Goal: Task Accomplishment & Management: Use online tool/utility

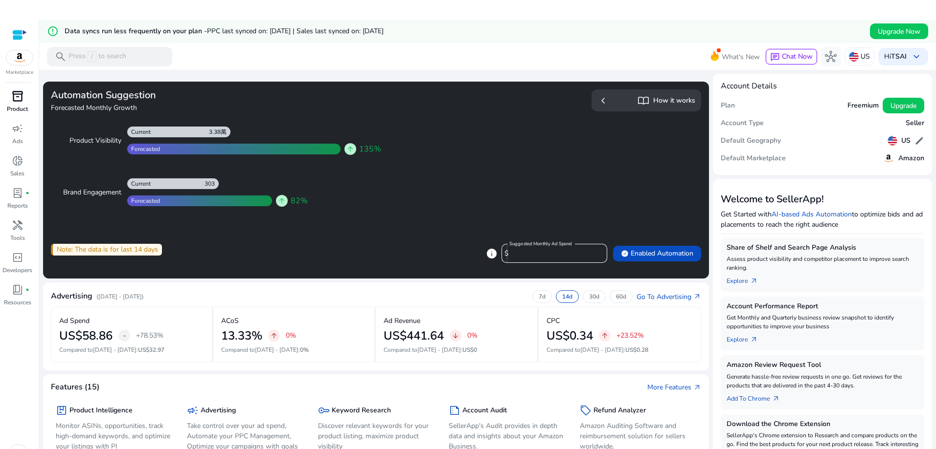
click at [17, 96] on span "inventory_2" at bounding box center [18, 96] width 12 height 12
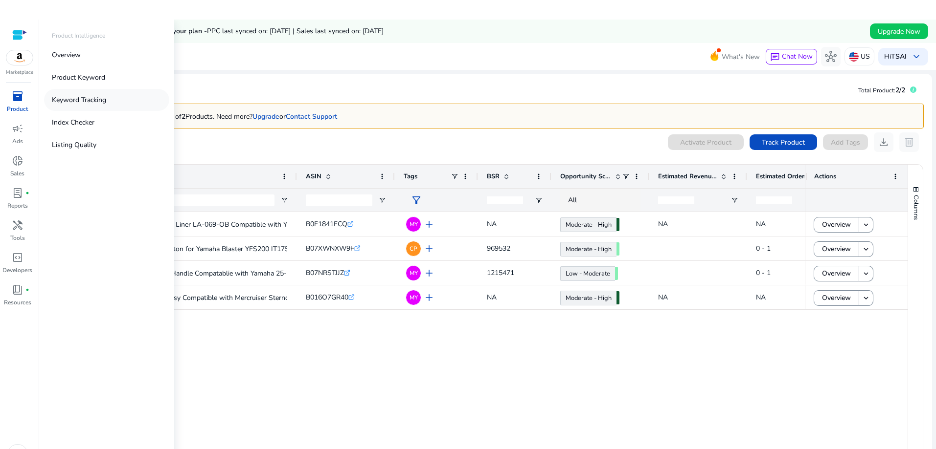
click at [109, 97] on link "Keyword Tracking" at bounding box center [106, 100] width 125 height 22
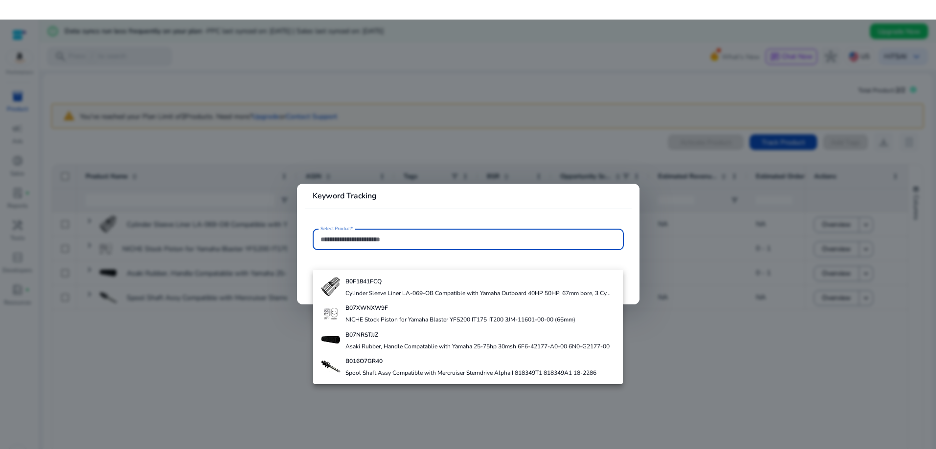
click at [394, 239] on input "Select Product*" at bounding box center [467, 239] width 295 height 11
paste input "**********"
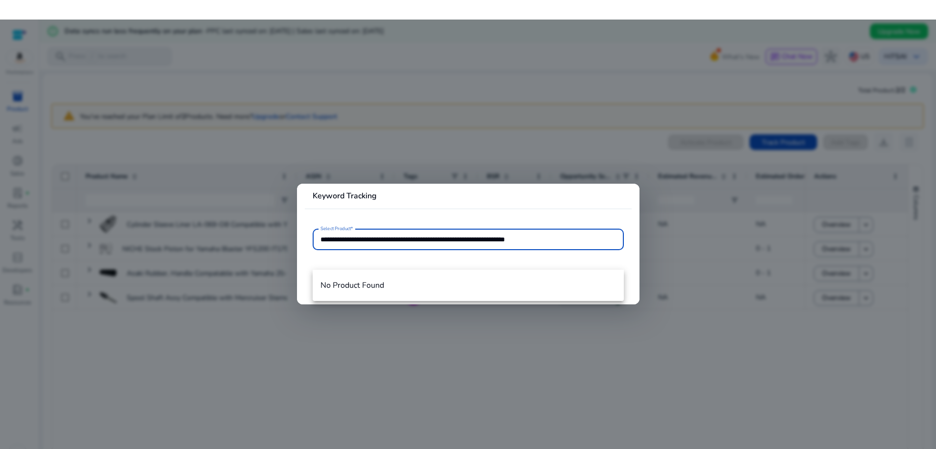
type input "**********"
click at [420, 393] on div at bounding box center [468, 244] width 936 height 449
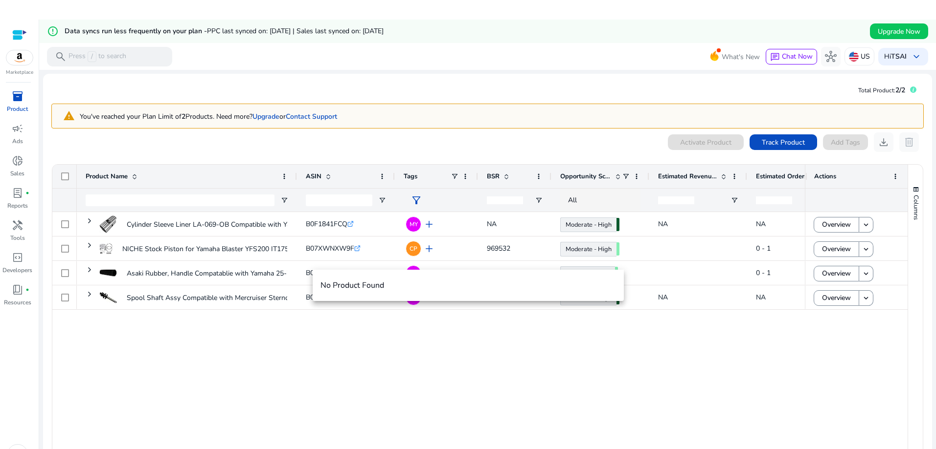
scroll to position [20, 0]
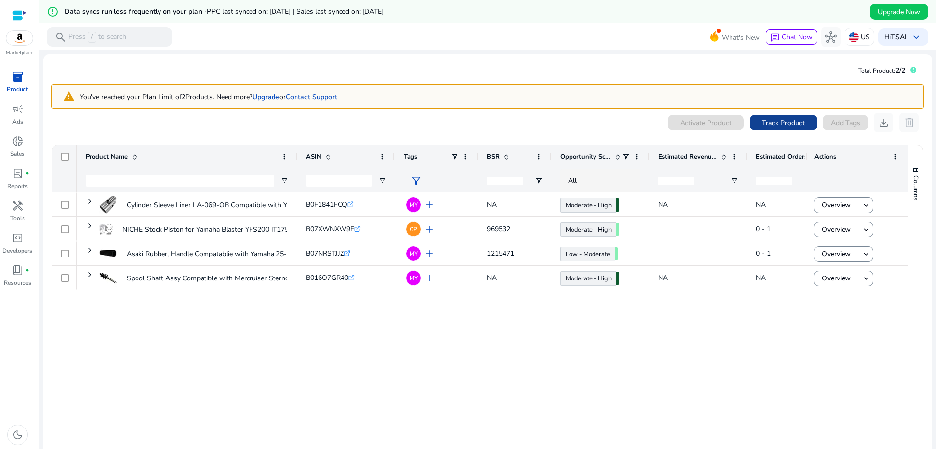
click at [773, 127] on span "Track Product" at bounding box center [782, 123] width 43 height 10
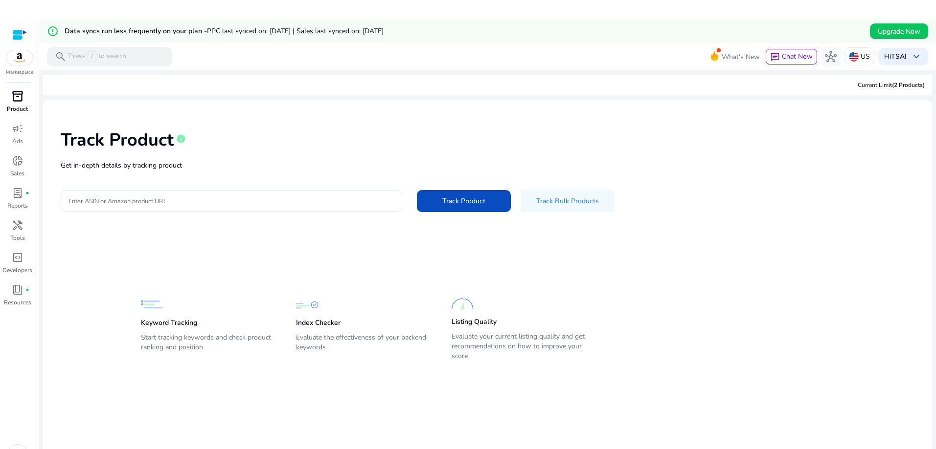
click at [281, 204] on input "Enter ASIN or Amazon product URL" at bounding box center [231, 201] width 326 height 11
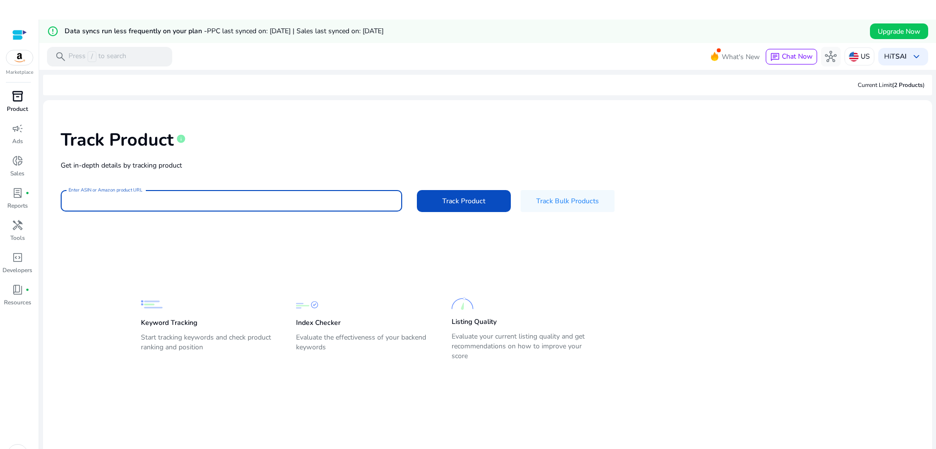
paste input "**********"
click at [498, 200] on span at bounding box center [464, 200] width 94 height 23
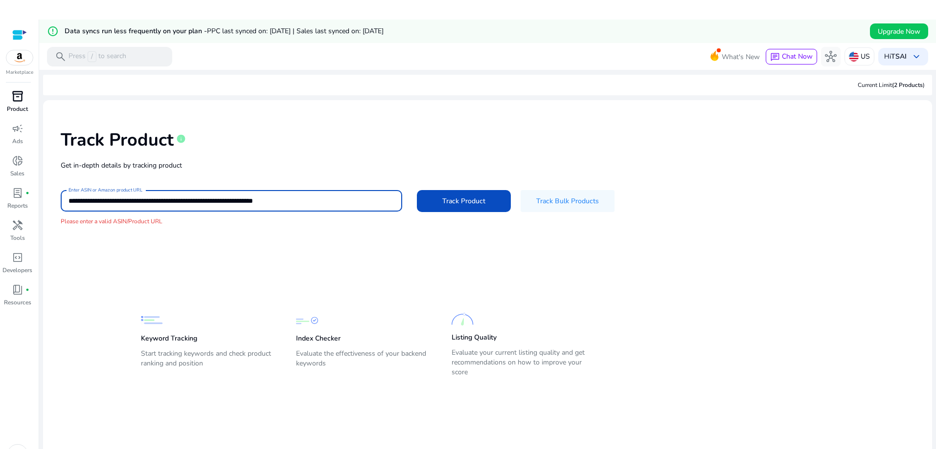
drag, startPoint x: 316, startPoint y: 200, endPoint x: 52, endPoint y: 201, distance: 264.1
click at [52, 201] on div "**********" at bounding box center [487, 177] width 873 height 139
paste input
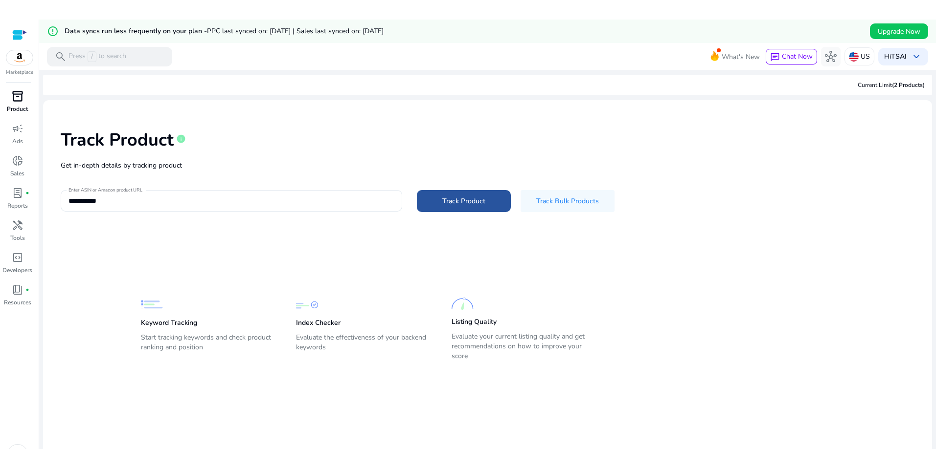
click at [423, 201] on span at bounding box center [464, 200] width 94 height 23
type input "**********"
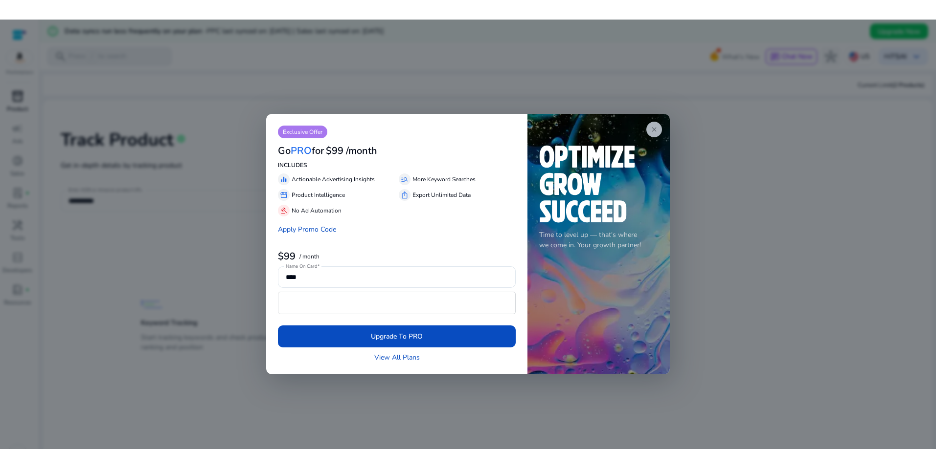
click at [649, 127] on app-icon "close" at bounding box center [654, 130] width 16 height 16
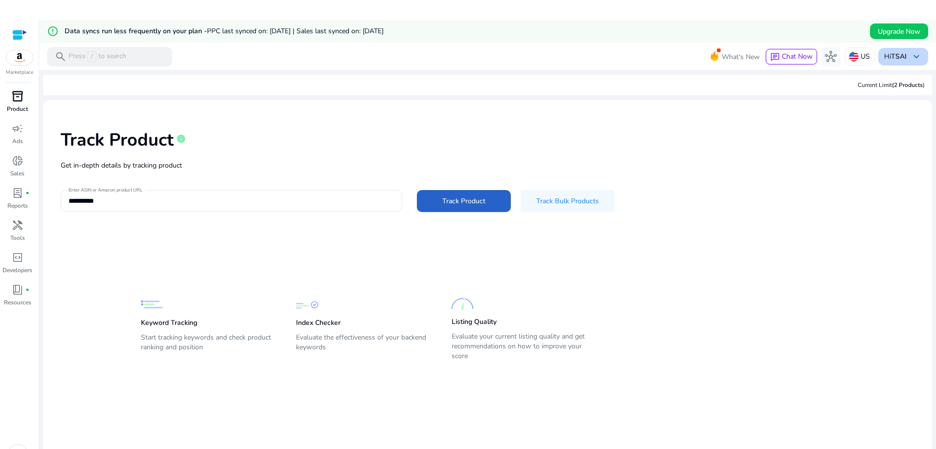
click at [919, 55] on div "Hi TSAI keyboard_arrow_down" at bounding box center [903, 57] width 50 height 18
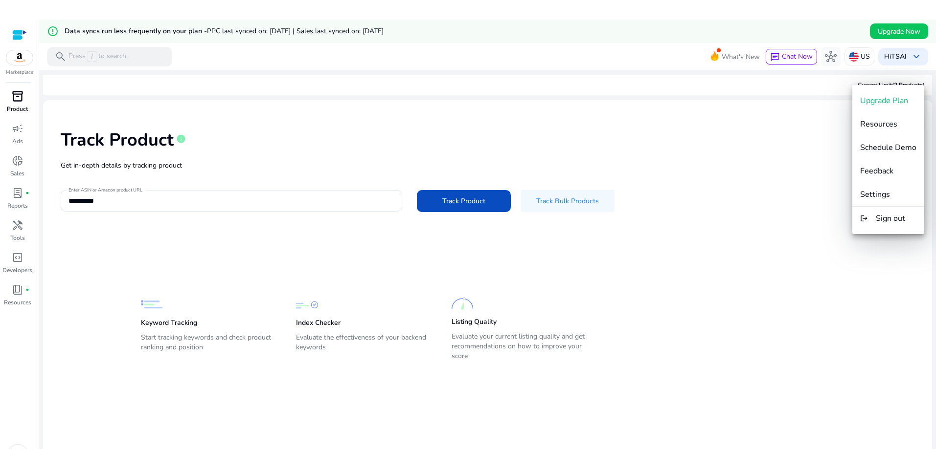
click at [779, 262] on div at bounding box center [468, 244] width 936 height 449
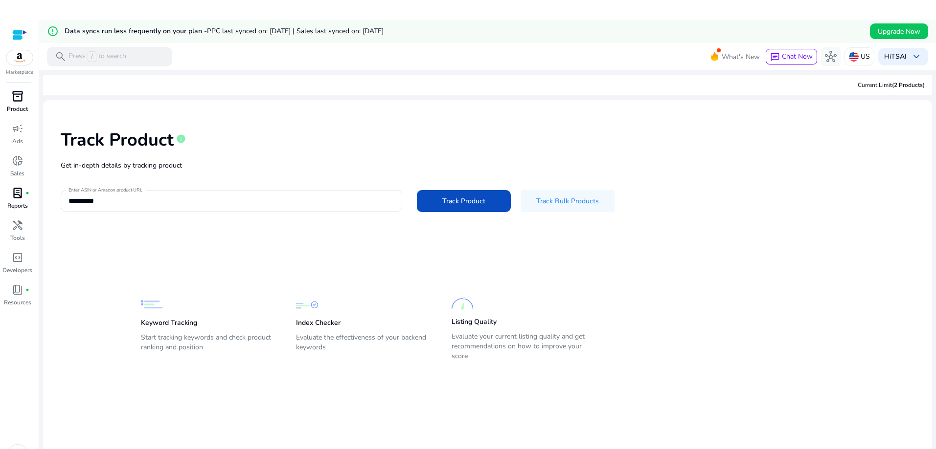
click at [24, 191] on div "lab_profile fiber_manual_record" at bounding box center [17, 193] width 27 height 16
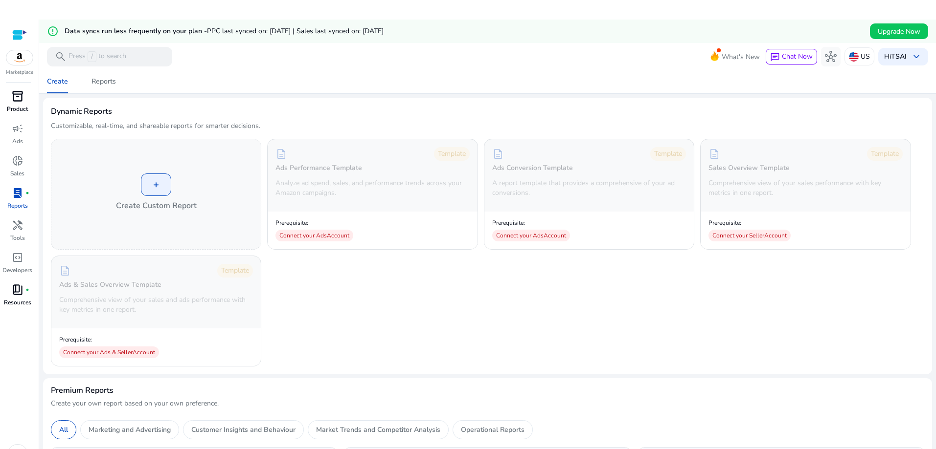
click at [17, 298] on p "Resources" at bounding box center [17, 302] width 27 height 9
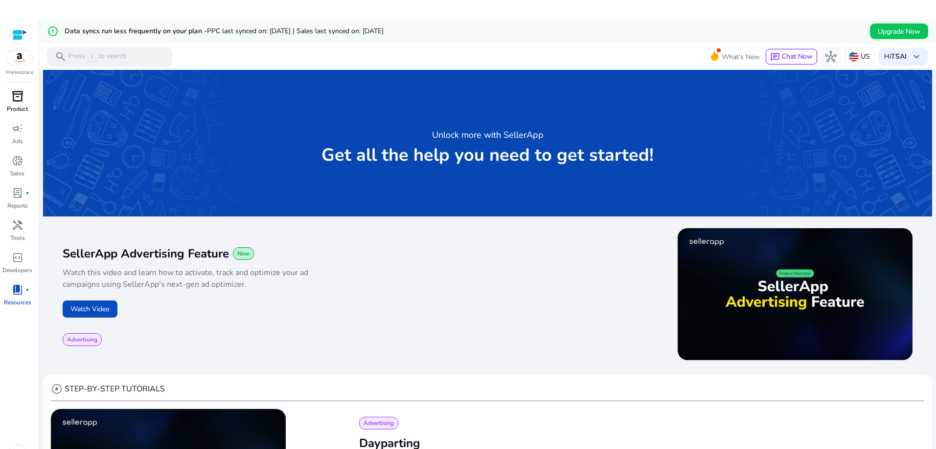
click at [16, 98] on span "inventory_2" at bounding box center [18, 96] width 12 height 12
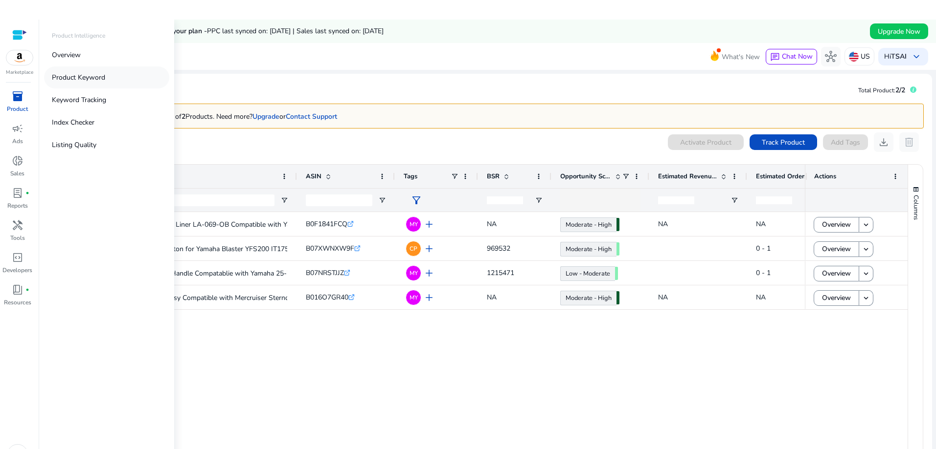
click at [103, 78] on p "Product Keyword" at bounding box center [78, 77] width 53 height 10
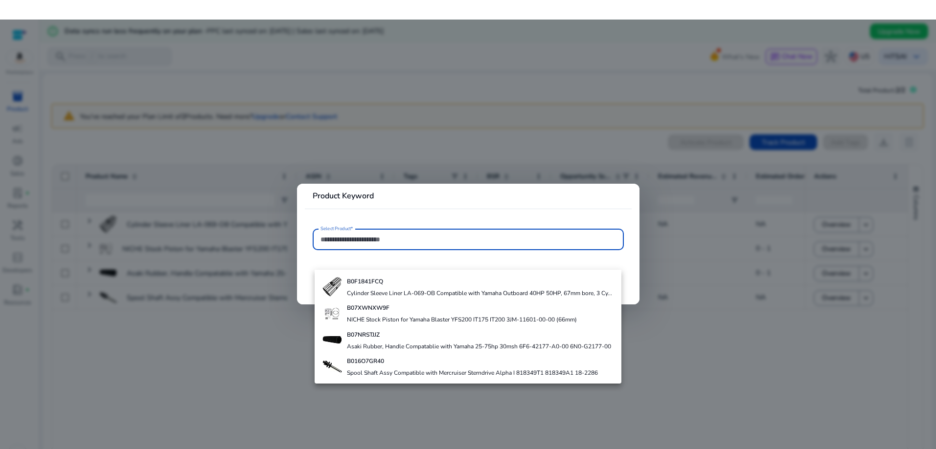
click at [397, 237] on input "Select Product*" at bounding box center [467, 239] width 295 height 11
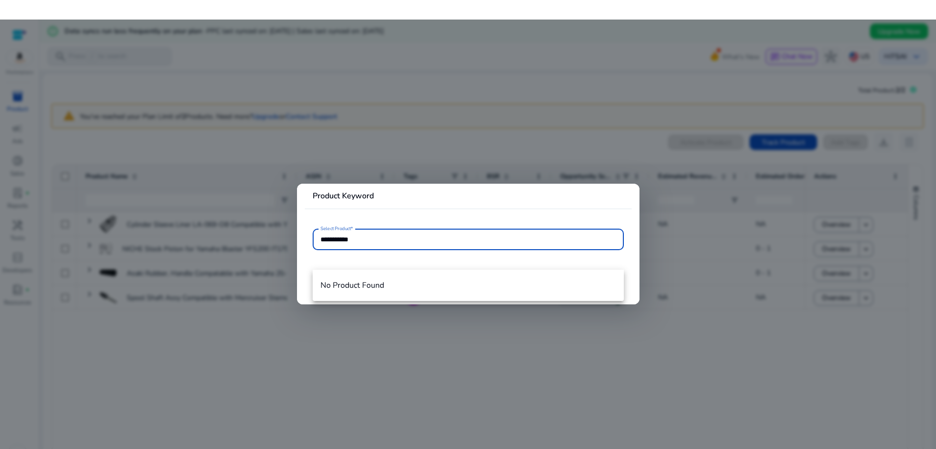
type input "**********"
click at [433, 115] on div at bounding box center [468, 244] width 936 height 449
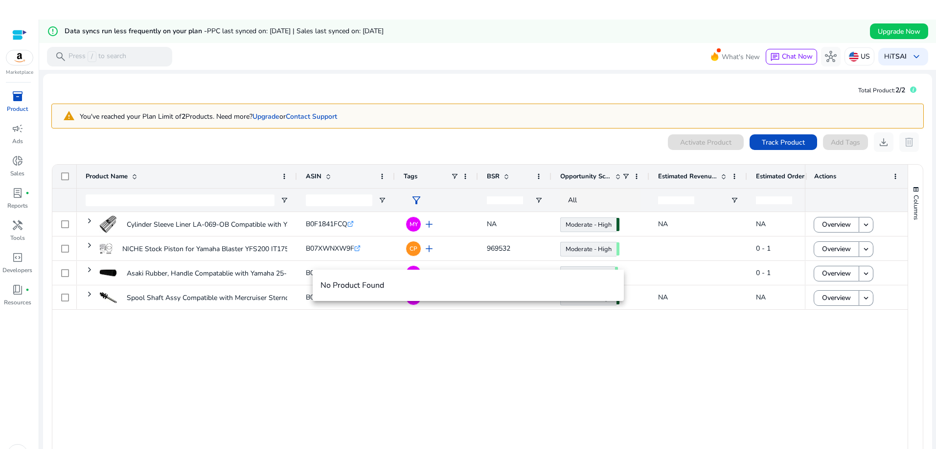
scroll to position [20, 0]
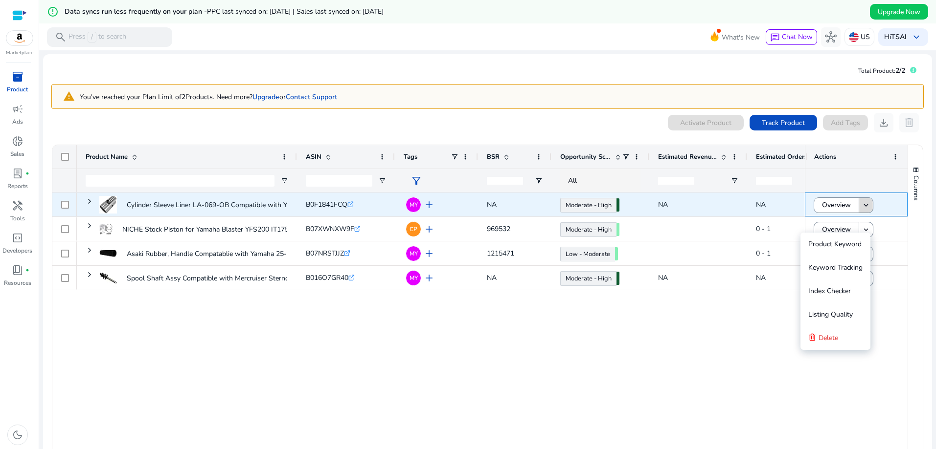
click at [864, 205] on mat-icon "keyboard_arrow_down" at bounding box center [865, 205] width 9 height 9
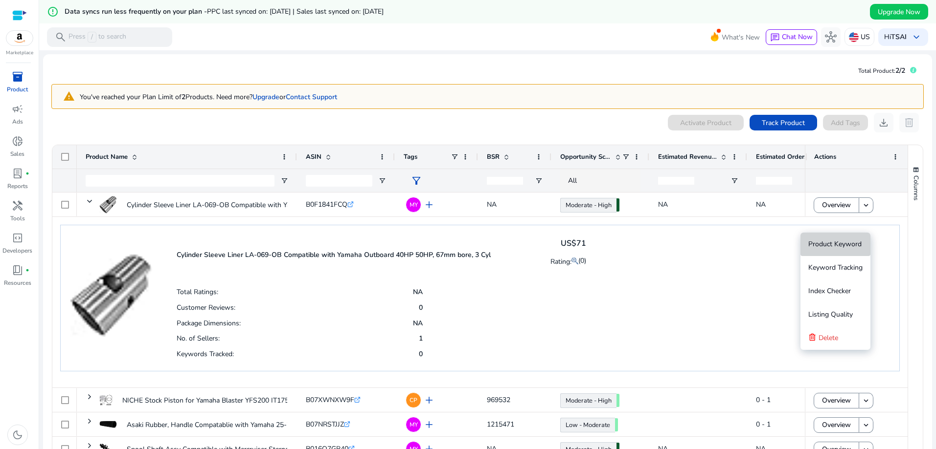
click at [857, 241] on span "Product Keyword" at bounding box center [834, 244] width 53 height 9
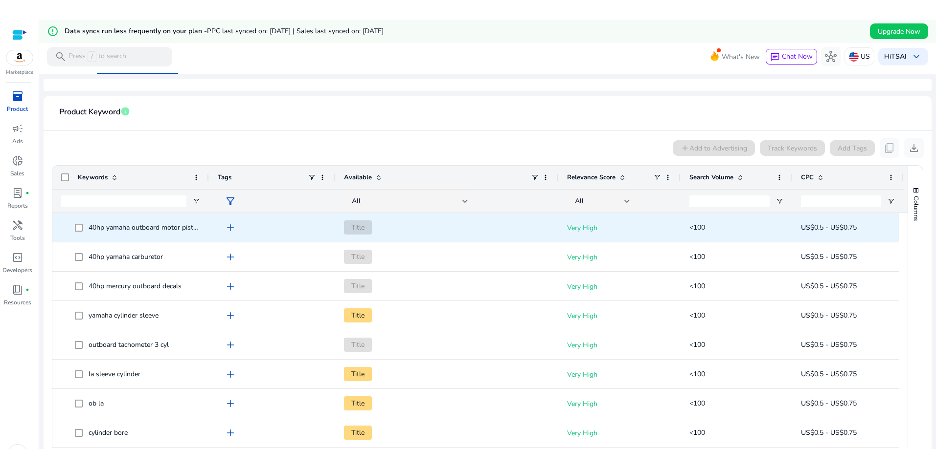
click at [311, 233] on div "add" at bounding box center [275, 228] width 104 height 18
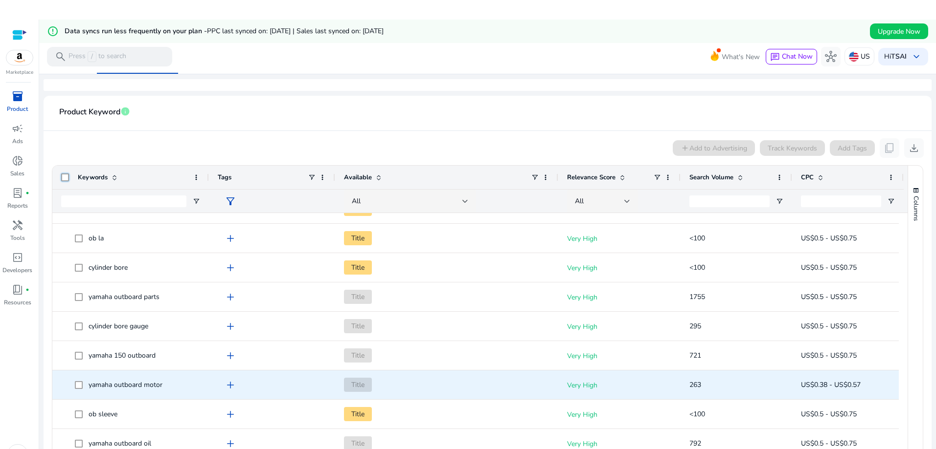
scroll to position [261, 0]
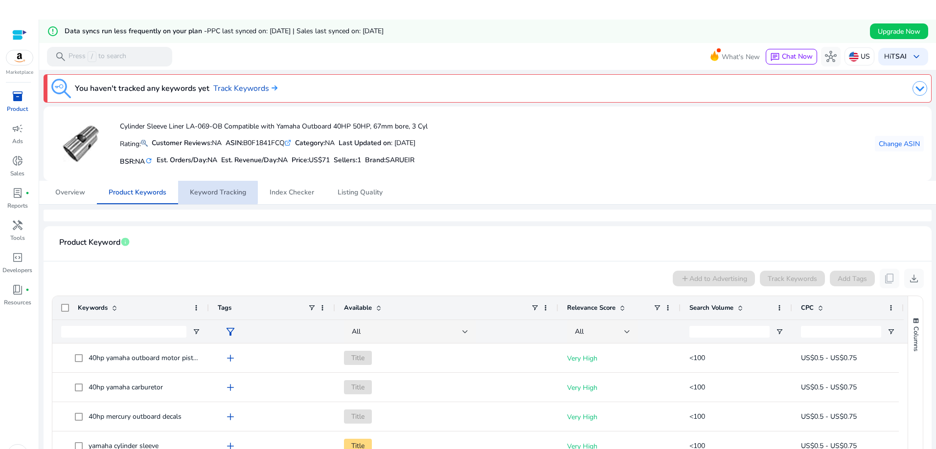
click at [203, 192] on span "Keyword Tracking" at bounding box center [218, 192] width 56 height 7
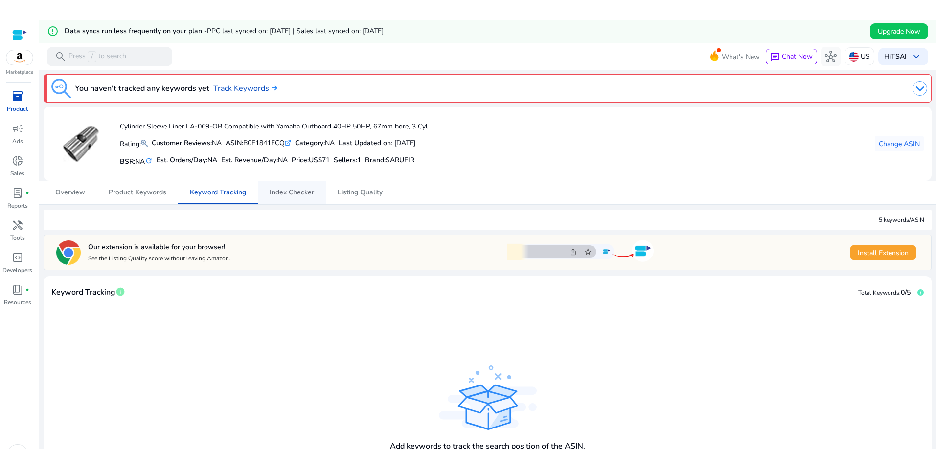
click at [286, 189] on span "Index Checker" at bounding box center [291, 192] width 45 height 7
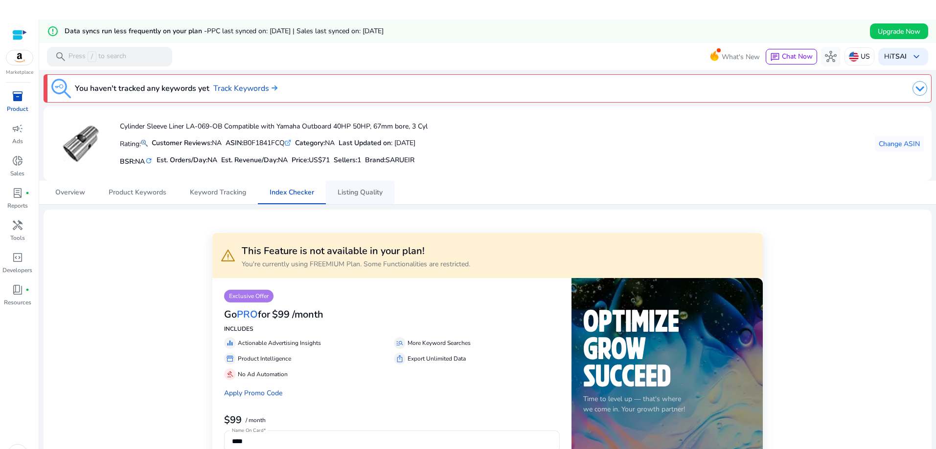
click at [354, 191] on span "Listing Quality" at bounding box center [359, 192] width 45 height 7
click at [356, 192] on span "Listing Quality" at bounding box center [359, 192] width 45 height 7
click at [68, 189] on span "Overview" at bounding box center [70, 192] width 30 height 7
